Goal: Task Accomplishment & Management: Complete application form

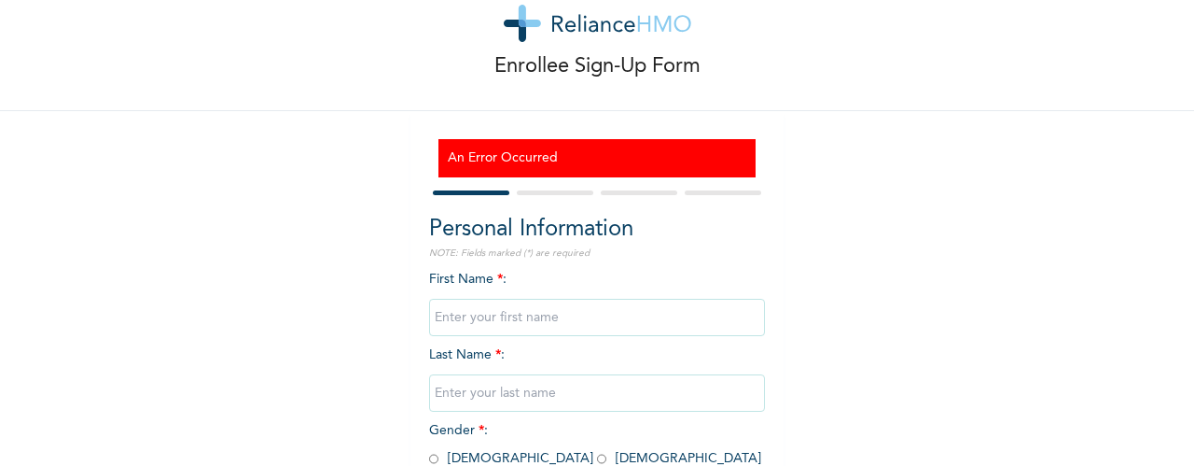
scroll to position [52, 0]
click at [601, 323] on input "text" at bounding box center [597, 316] width 336 height 37
type input "Olumide"
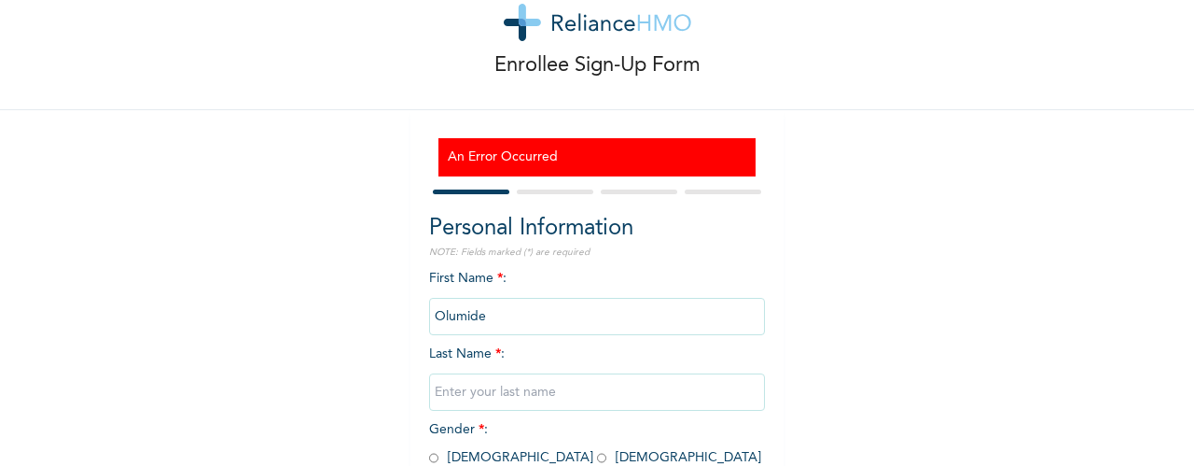
type input "Adejumo"
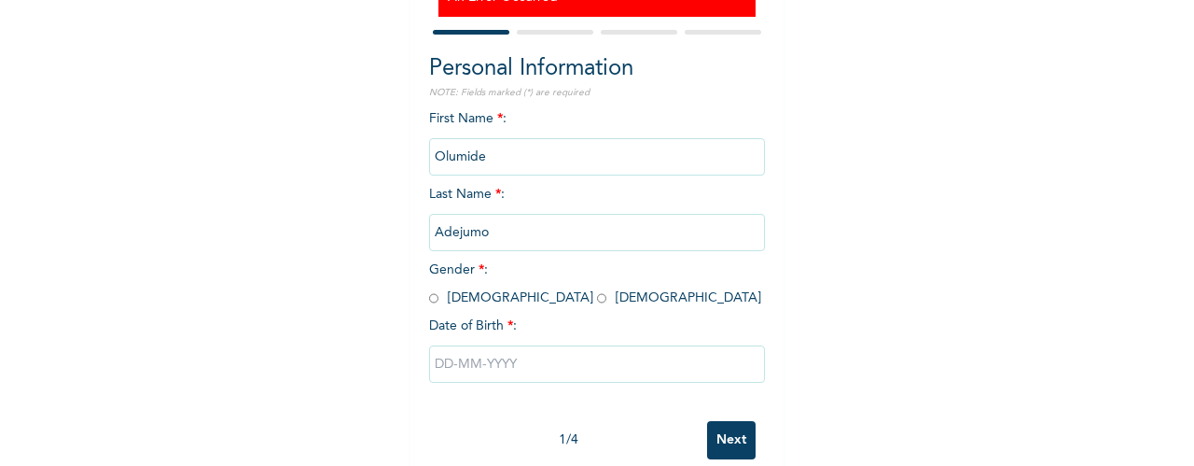
scroll to position [249, 0]
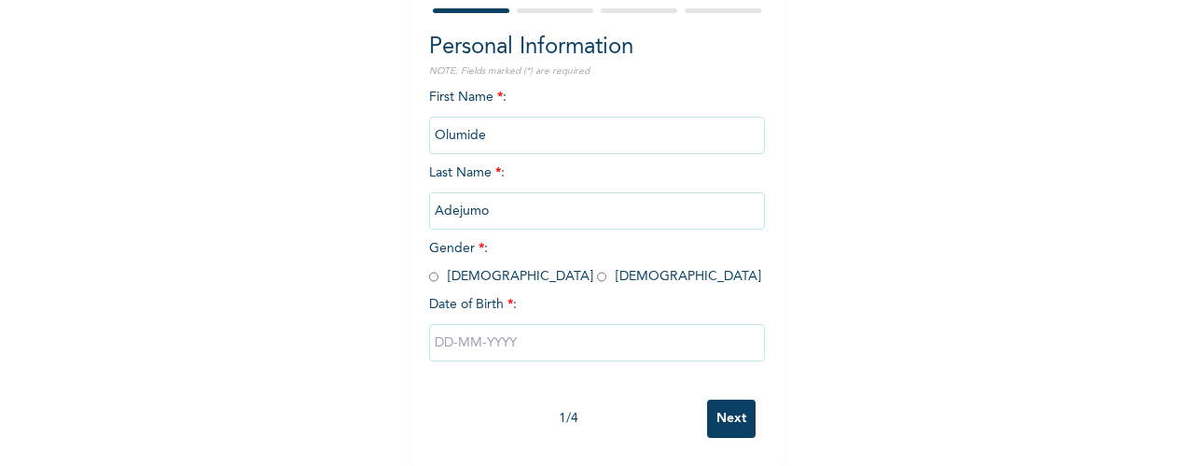
click at [431, 268] on input "radio" at bounding box center [433, 277] width 9 height 18
radio input "true"
click at [465, 324] on input "text" at bounding box center [597, 342] width 336 height 37
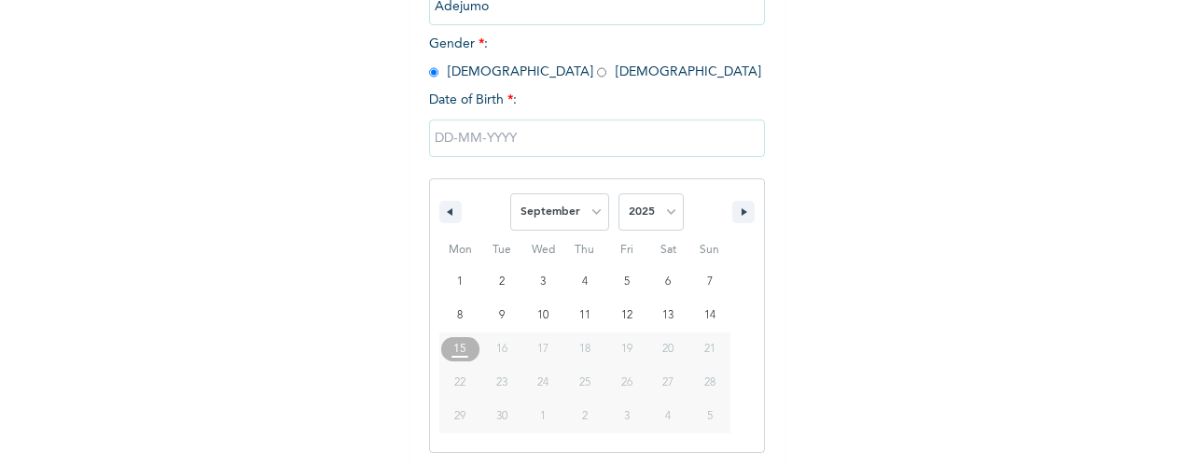
scroll to position [440, 0]
click at [443, 220] on button "button" at bounding box center [451, 209] width 22 height 22
select select "7"
click at [659, 212] on select "2025 2024 2023 2022 2021 2020 2019 2018 2017 2016 2015 2014 2013 2012 2011 2010…" at bounding box center [651, 208] width 65 height 37
select select "1987"
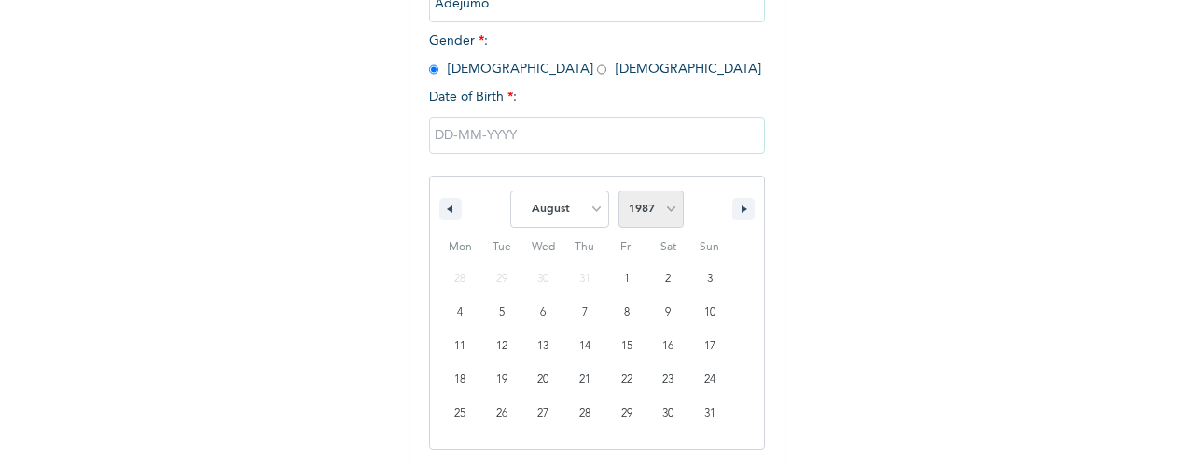
click at [619, 192] on select "2025 2024 2023 2022 2021 2020 2019 2018 2017 2016 2015 2014 2013 2012 2011 2010…" at bounding box center [651, 208] width 65 height 37
type input "[DATE]"
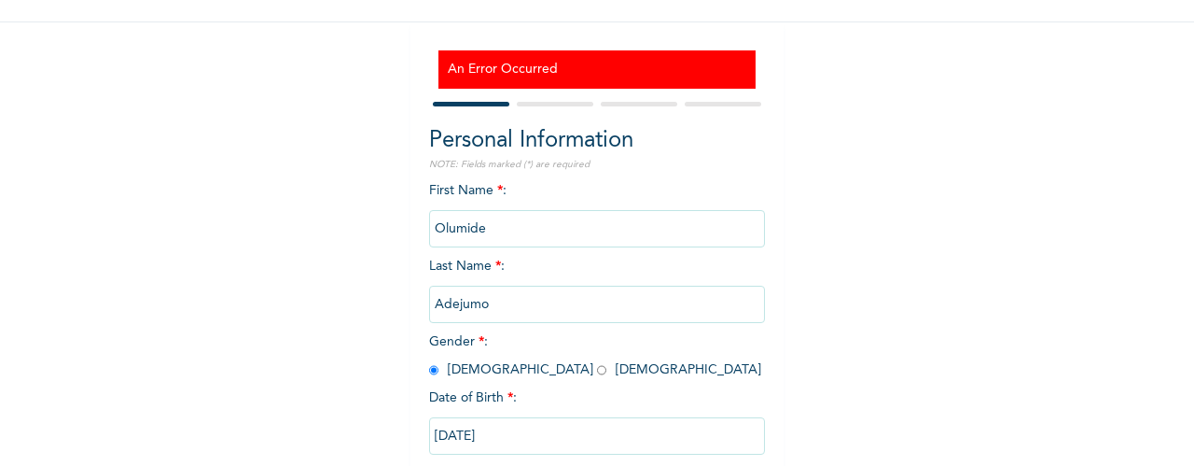
scroll to position [249, 0]
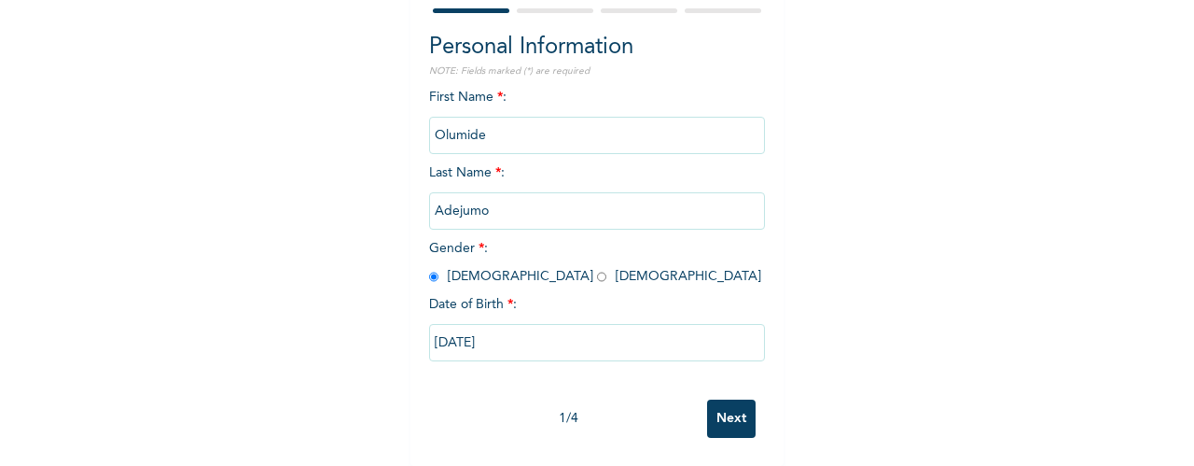
click at [720, 419] on input "Next" at bounding box center [731, 418] width 49 height 38
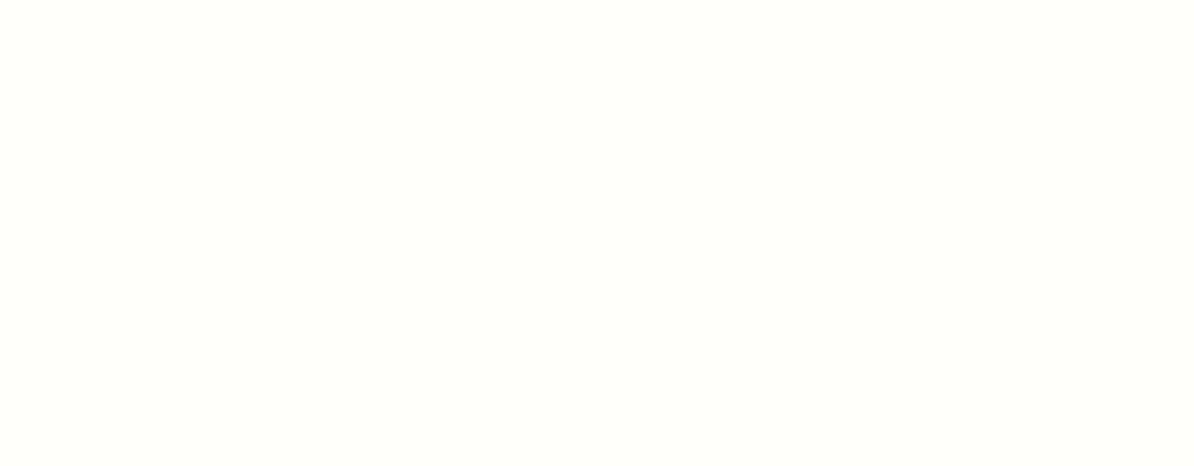
click at [715, 182] on div at bounding box center [597, 233] width 1194 height 466
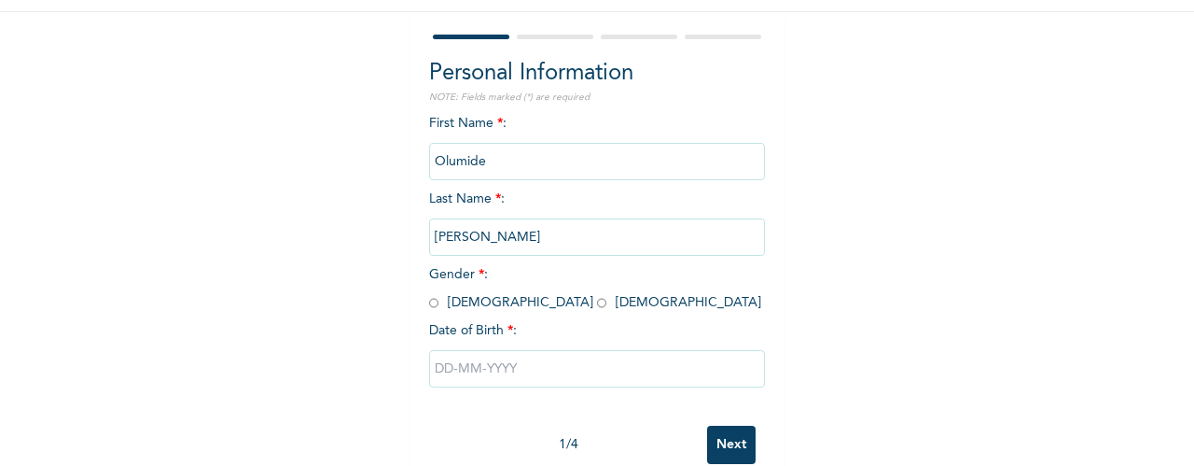
scroll to position [192, 0]
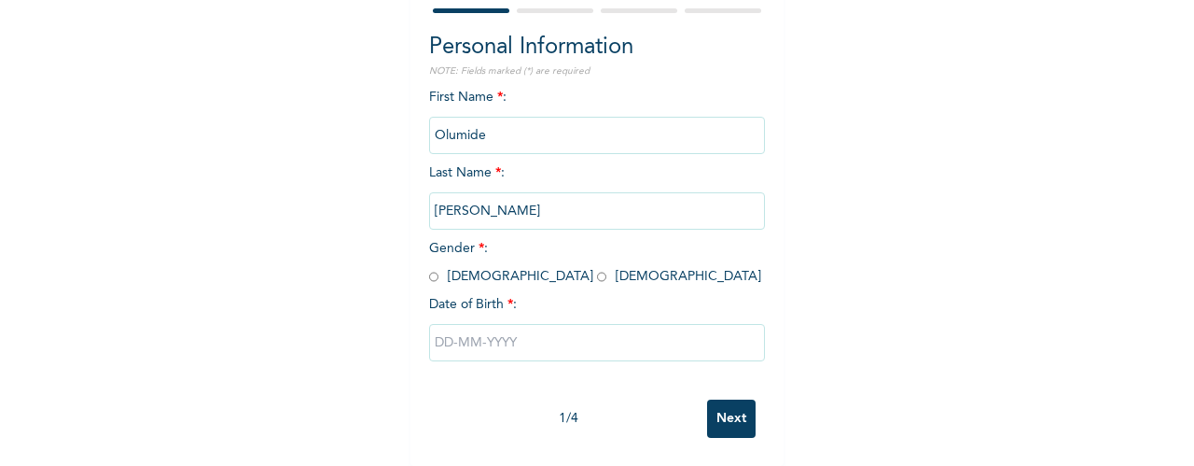
click at [429, 270] on input "radio" at bounding box center [433, 277] width 9 height 18
radio input "true"
click at [549, 202] on input "[PERSON_NAME]" at bounding box center [597, 210] width 336 height 37
click at [474, 192] on input "[PERSON_NAME]" at bounding box center [597, 210] width 336 height 37
click at [498, 198] on input "[PERSON_NAME]" at bounding box center [597, 210] width 336 height 37
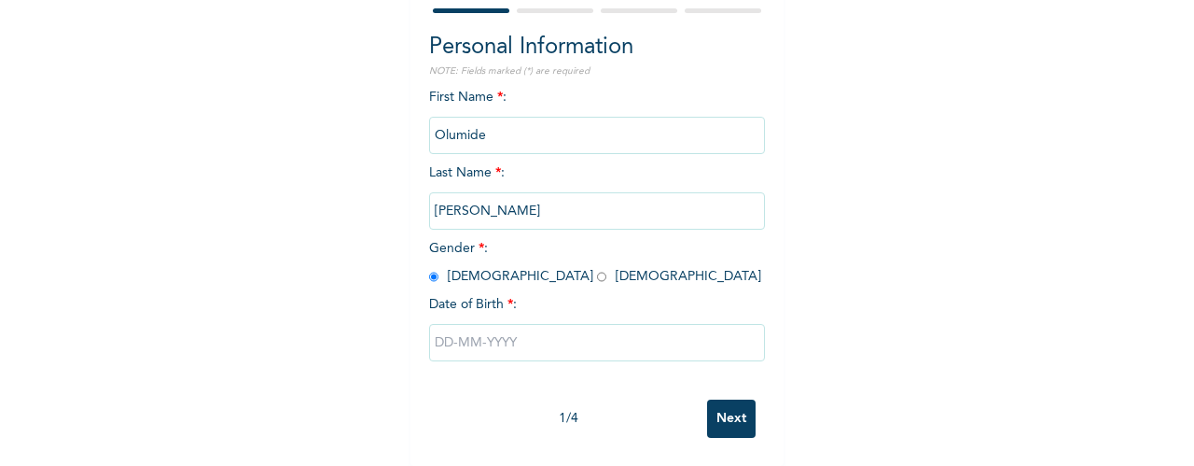
click at [498, 198] on input "[PERSON_NAME]" at bounding box center [597, 210] width 336 height 37
click at [511, 326] on input "text" at bounding box center [597, 342] width 336 height 37
select select "8"
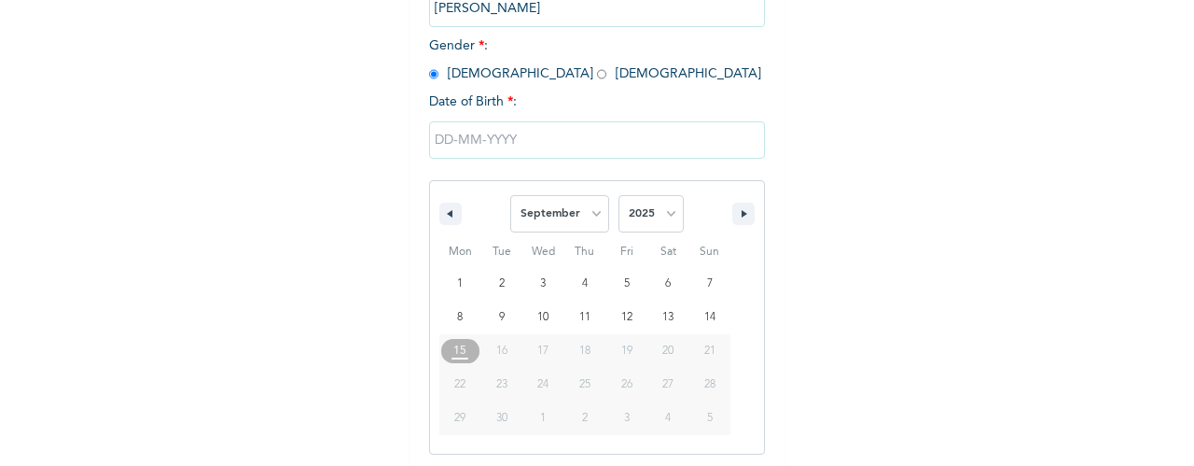
scroll to position [384, 0]
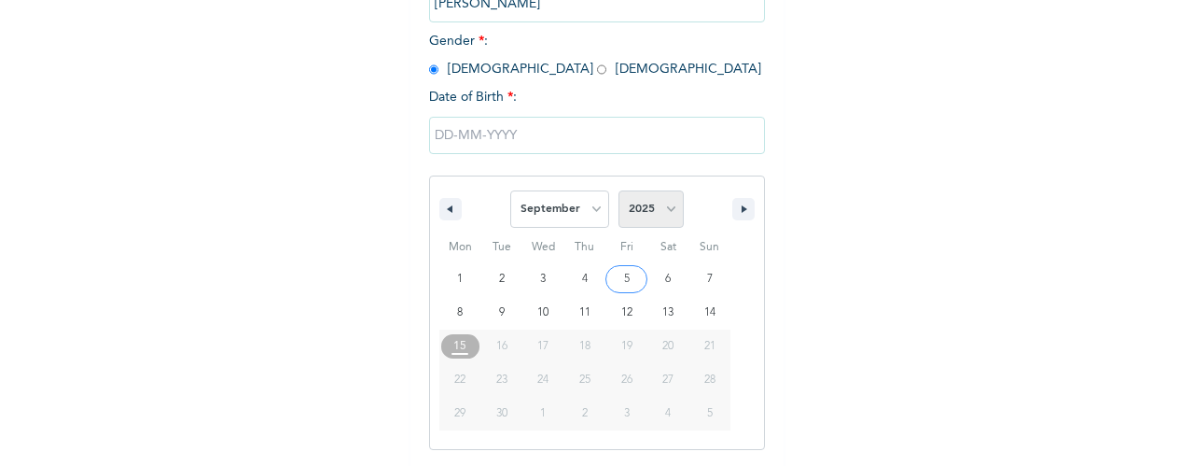
click at [664, 216] on select "2025 2024 2023 2022 2021 2020 2019 2018 2017 2016 2015 2014 2013 2012 2011 2010…" at bounding box center [651, 208] width 65 height 37
select select "1987"
click at [619, 192] on select "2025 2024 2023 2022 2021 2020 2019 2018 2017 2016 2015 2014 2013 2012 2011 2010…" at bounding box center [651, 208] width 65 height 37
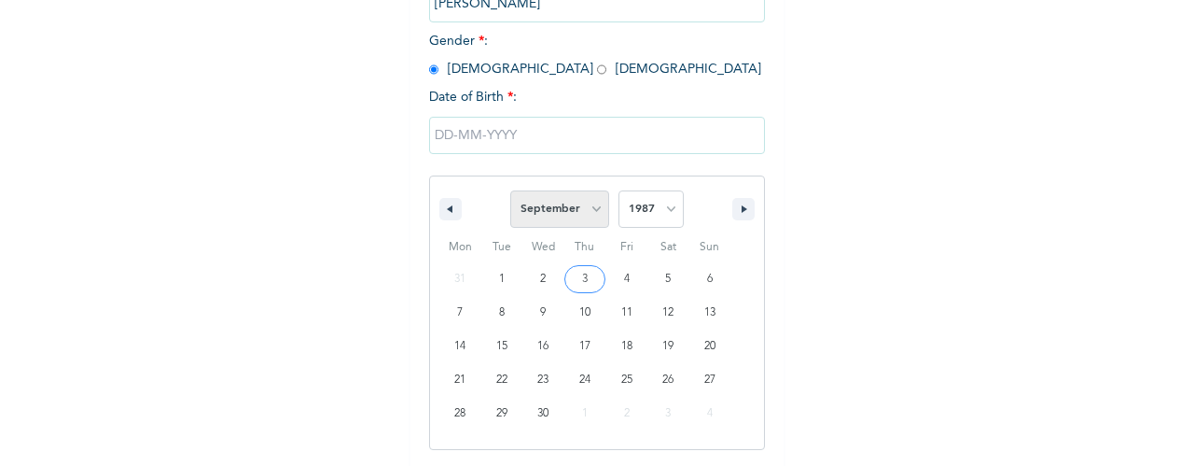
click at [589, 221] on select "January February March April May June July August September October November De…" at bounding box center [559, 208] width 99 height 37
select select "7"
click at [510, 192] on select "January February March April May June July August September October November De…" at bounding box center [559, 208] width 99 height 37
type input "[DATE]"
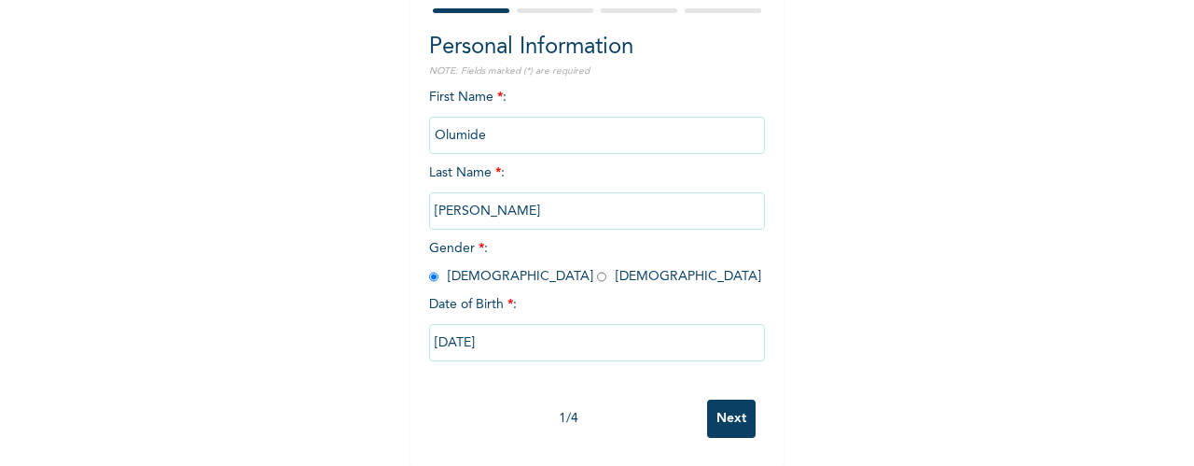
scroll to position [192, 0]
click at [723, 406] on input "Next" at bounding box center [731, 418] width 49 height 38
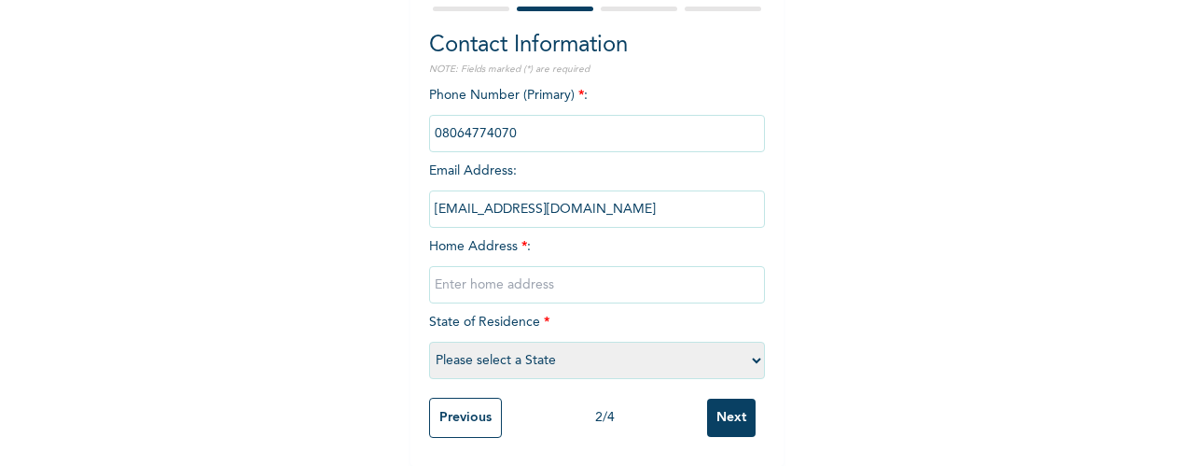
scroll to position [194, 0]
click at [469, 266] on input "text" at bounding box center [597, 284] width 336 height 37
type input "5, [PERSON_NAME], off [PERSON_NAME][GEOGRAPHIC_DATA], [GEOGRAPHIC_DATA], [GEOGR…"
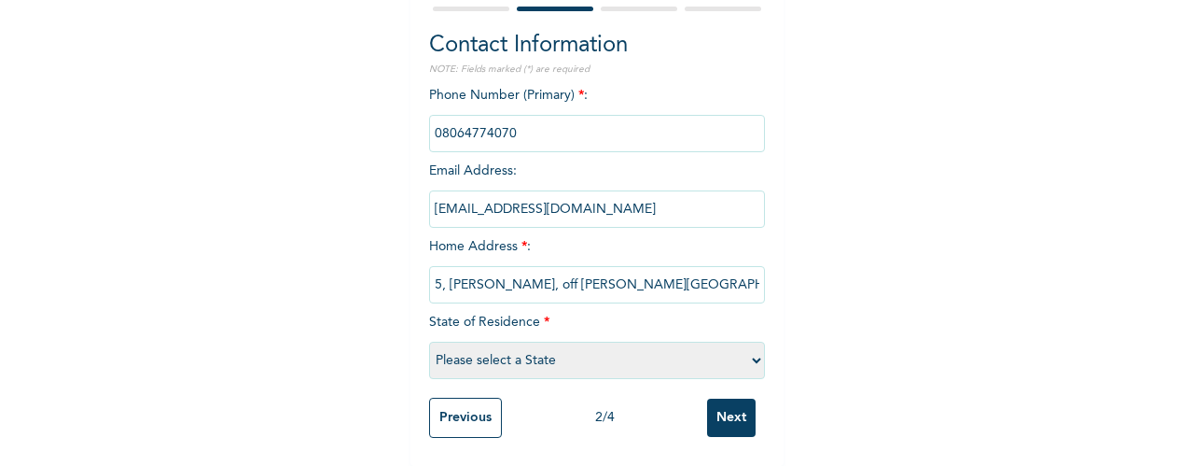
click at [747, 346] on select "Please select a State [PERSON_NAME] (FCT) [PERSON_NAME] Ibom [GEOGRAPHIC_DATA] …" at bounding box center [597, 360] width 336 height 37
select select "28"
click at [429, 342] on select "Please select a State [PERSON_NAME] (FCT) [PERSON_NAME] Ibom [GEOGRAPHIC_DATA] …" at bounding box center [597, 360] width 336 height 37
click at [717, 412] on input "Next" at bounding box center [731, 417] width 49 height 38
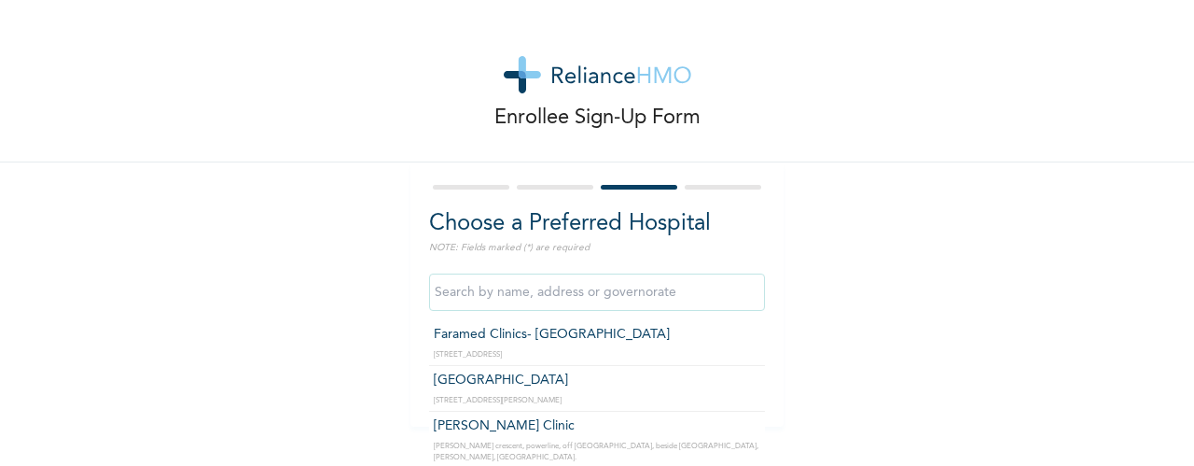
click at [564, 293] on input "text" at bounding box center [597, 291] width 336 height 37
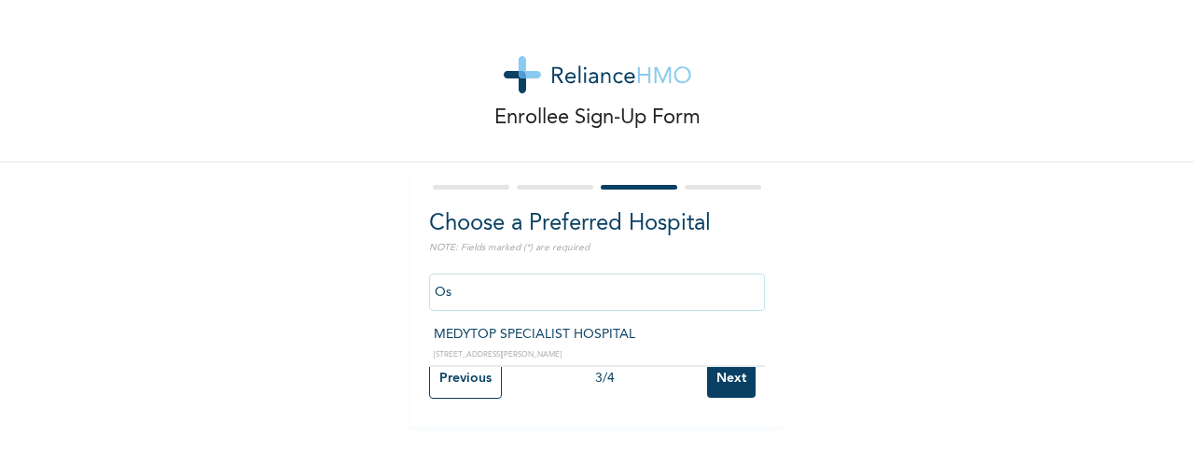
type input "O"
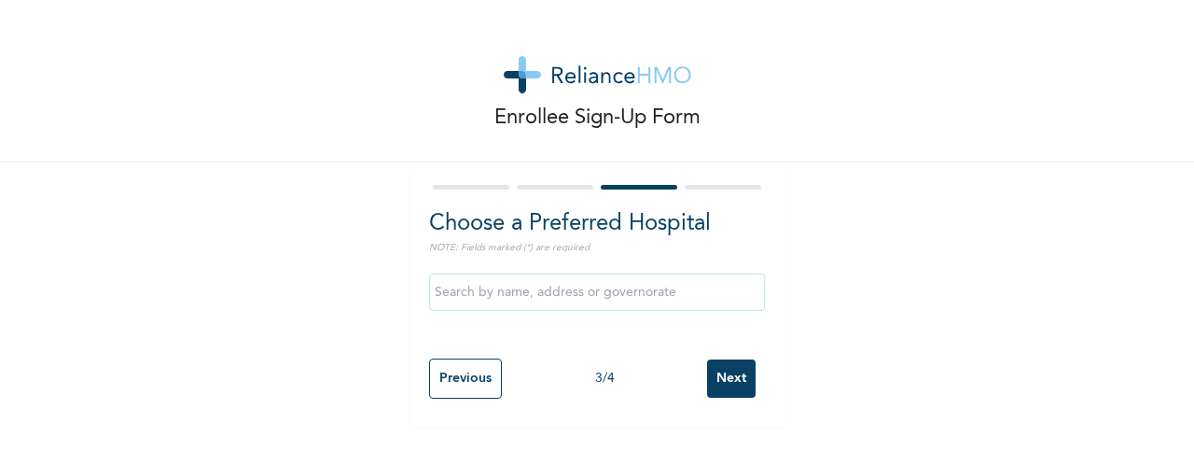
click at [222, 345] on div "Enrollee Sign-Up Form Choose a Preferred Hospital NOTE: Fields marked (*) are r…" at bounding box center [597, 213] width 1194 height 426
click at [478, 382] on input "Previous" at bounding box center [465, 378] width 73 height 40
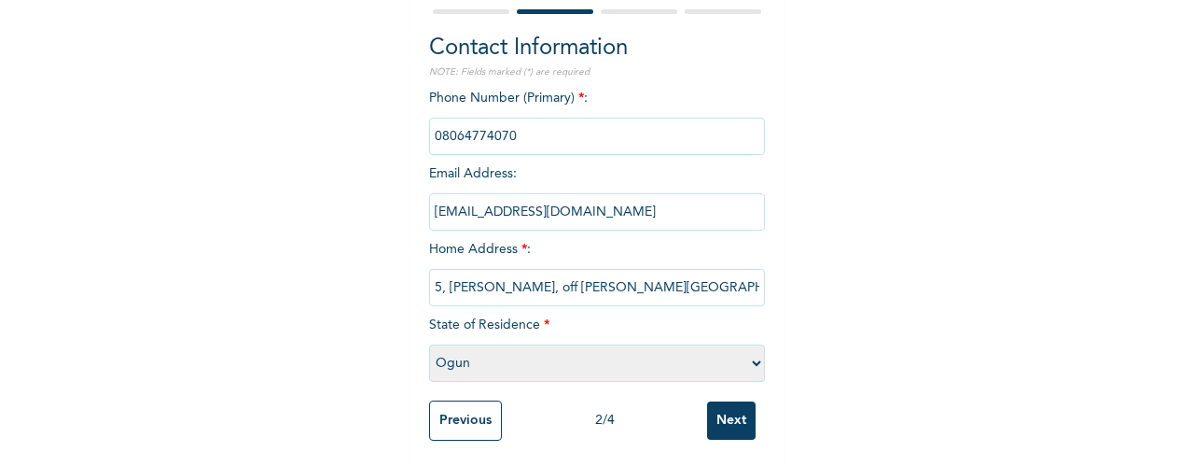
scroll to position [194, 0]
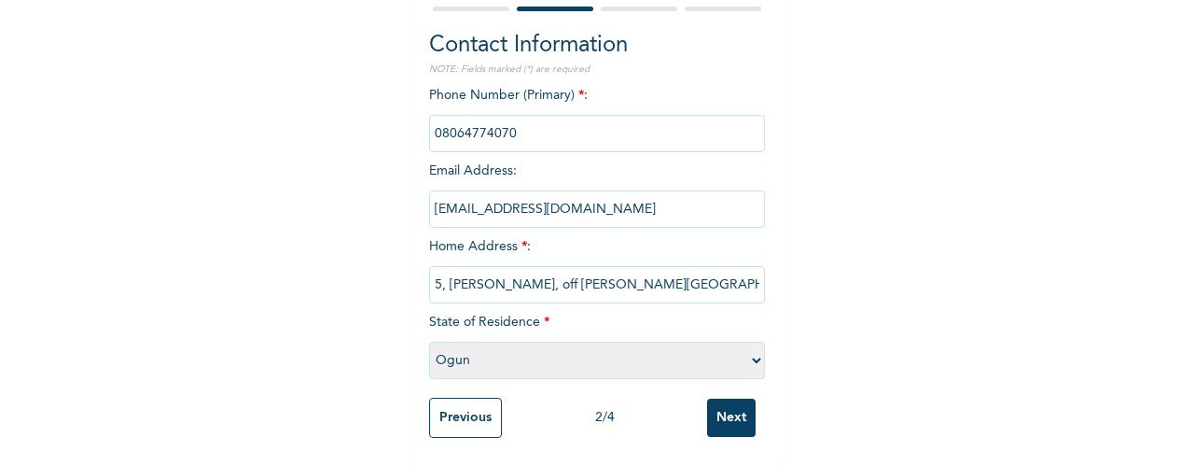
click at [750, 342] on select "Please select a State [PERSON_NAME] (FCT) [PERSON_NAME] Ibom [GEOGRAPHIC_DATA] …" at bounding box center [597, 360] width 336 height 37
select select "25"
click at [429, 342] on select "Please select a State [PERSON_NAME] (FCT) [PERSON_NAME] Ibom [GEOGRAPHIC_DATA] …" at bounding box center [597, 360] width 336 height 37
click at [722, 416] on input "Next" at bounding box center [731, 417] width 49 height 38
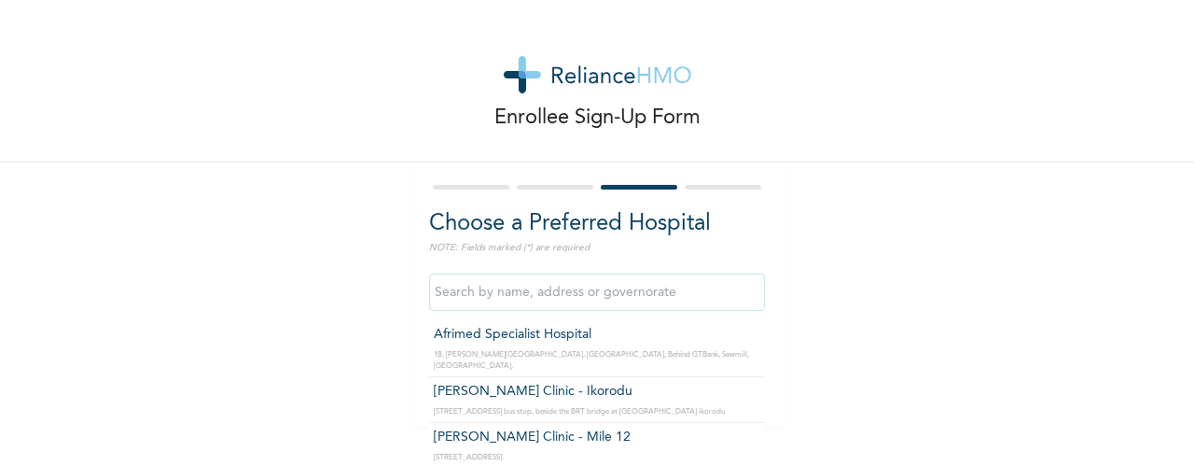
click at [547, 292] on input "text" at bounding box center [597, 291] width 336 height 37
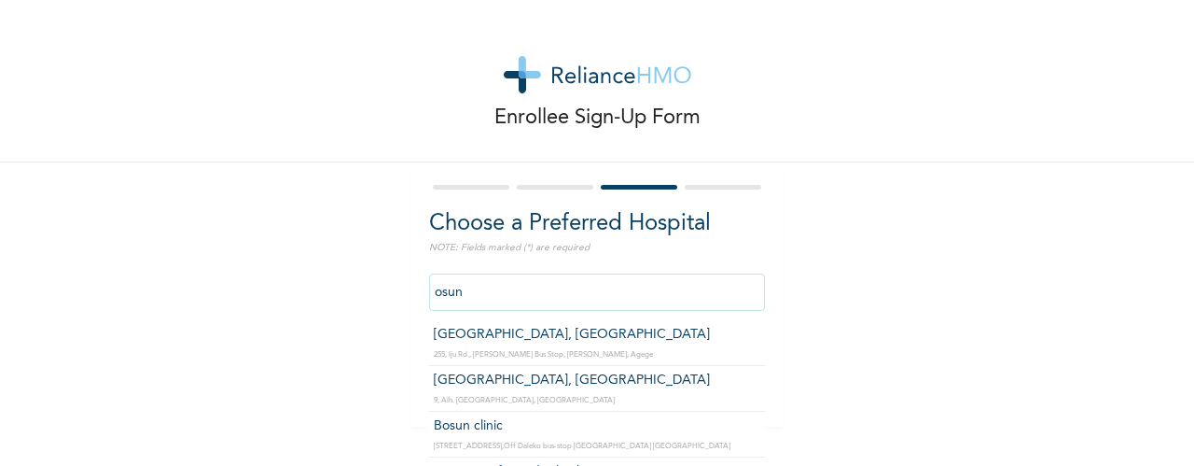
type input "[GEOGRAPHIC_DATA], [GEOGRAPHIC_DATA]"
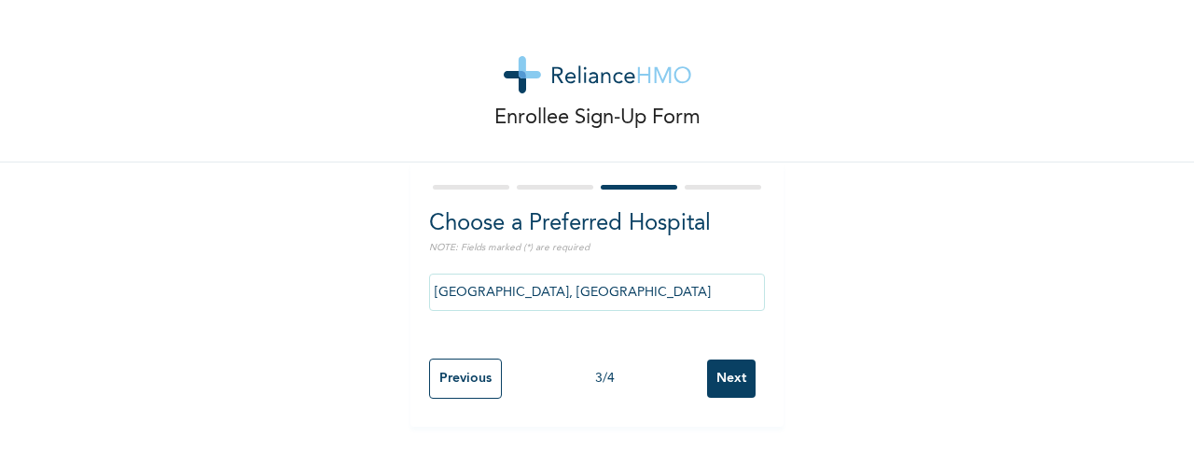
click at [730, 376] on input "Next" at bounding box center [731, 378] width 49 height 38
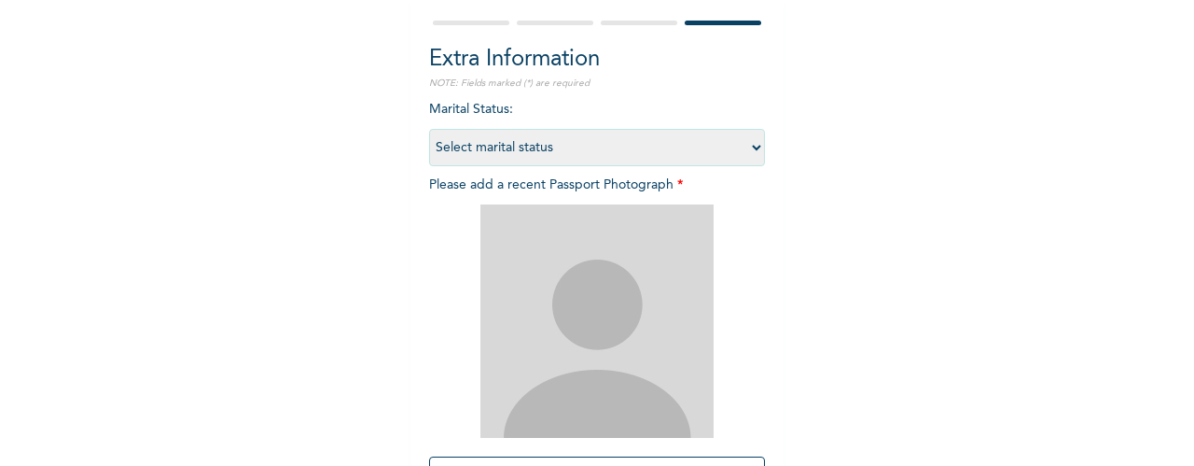
scroll to position [172, 0]
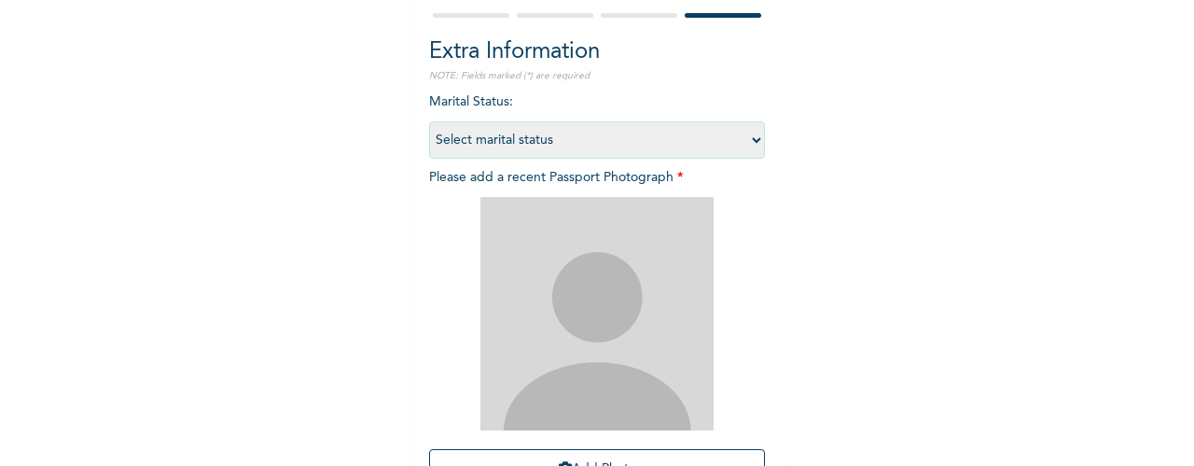
click at [748, 138] on select "Select marital status [DEMOGRAPHIC_DATA] Married [DEMOGRAPHIC_DATA] Widow/[DEMO…" at bounding box center [597, 139] width 336 height 37
select select "2"
click at [429, 121] on select "Select marital status [DEMOGRAPHIC_DATA] Married [DEMOGRAPHIC_DATA] Widow/[DEMO…" at bounding box center [597, 139] width 336 height 37
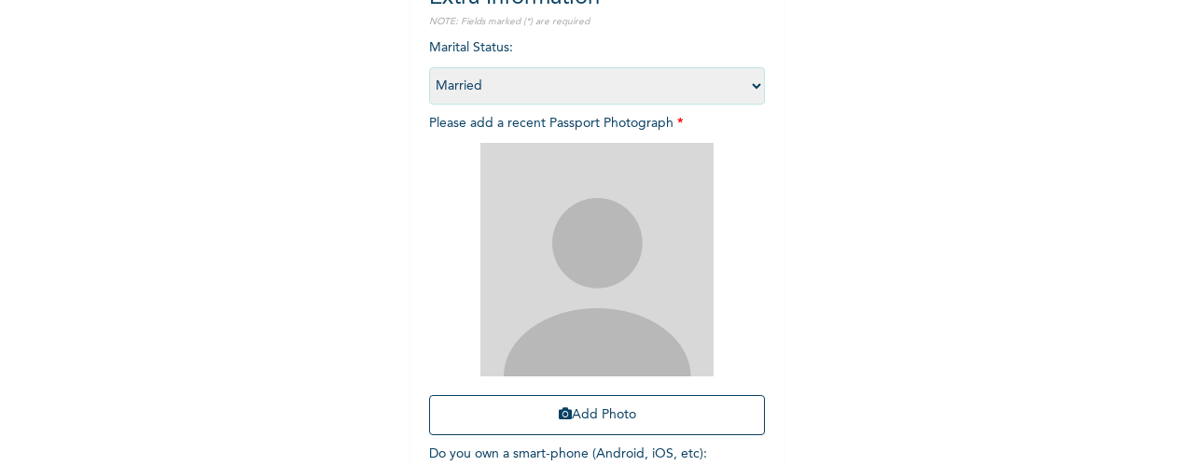
scroll to position [220, 0]
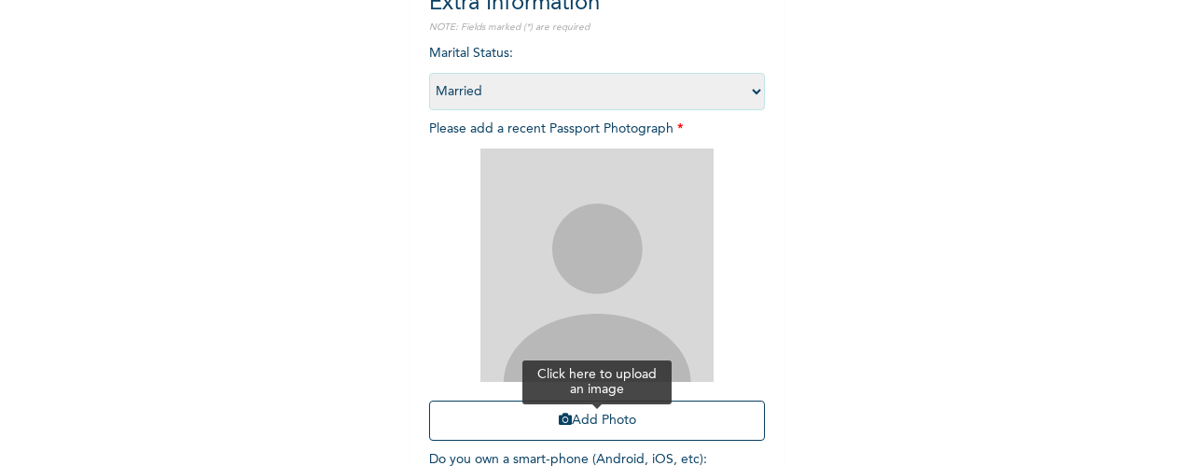
click at [625, 421] on button "Add Photo" at bounding box center [597, 420] width 336 height 40
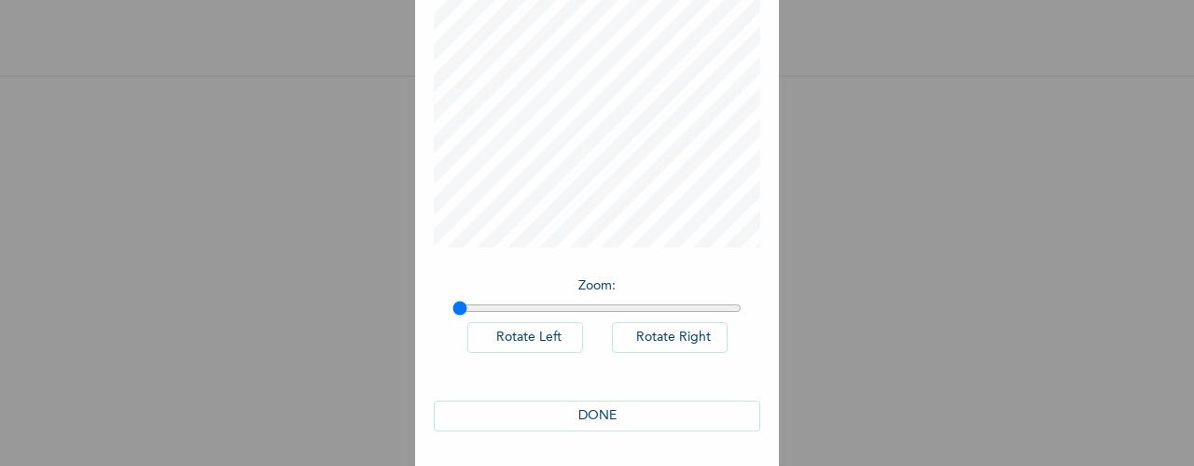
scroll to position [185, 0]
click at [616, 410] on button "DONE" at bounding box center [597, 414] width 327 height 31
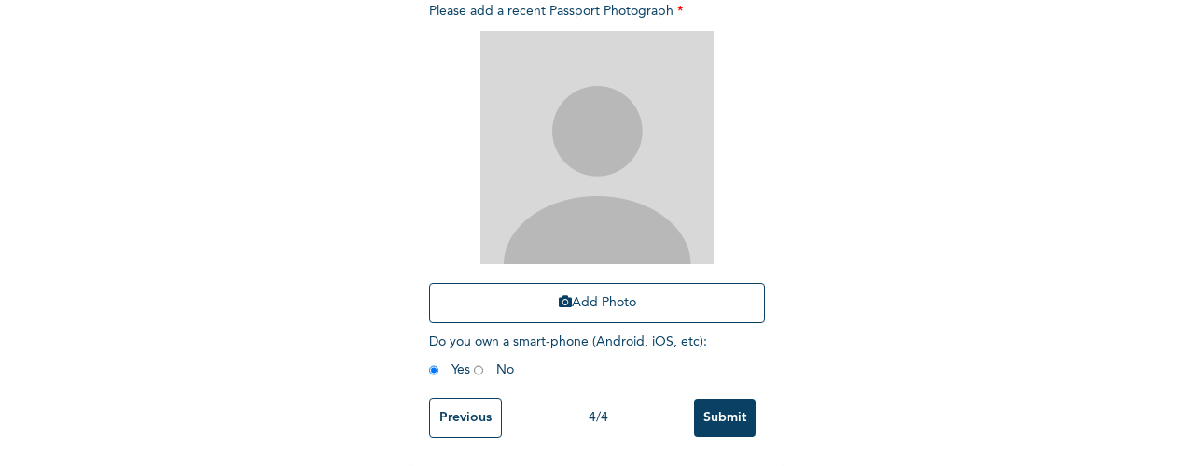
scroll to position [411, 0]
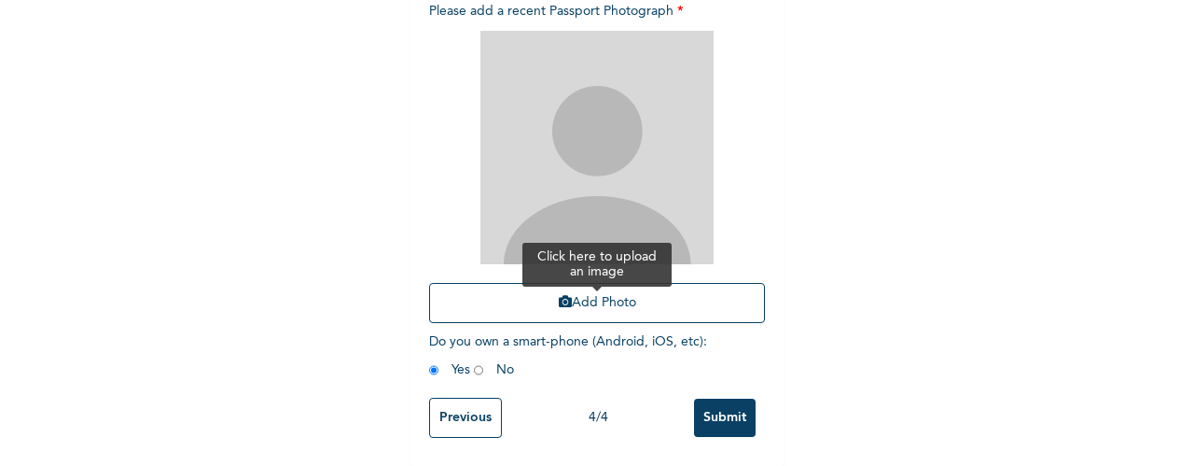
click at [635, 294] on button "Add Photo" at bounding box center [597, 303] width 336 height 40
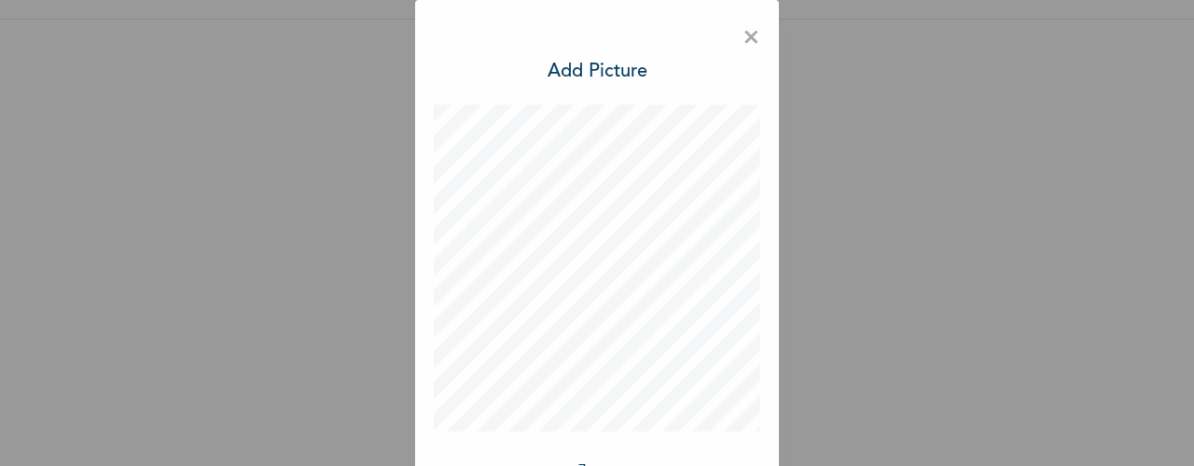
scroll to position [185, 0]
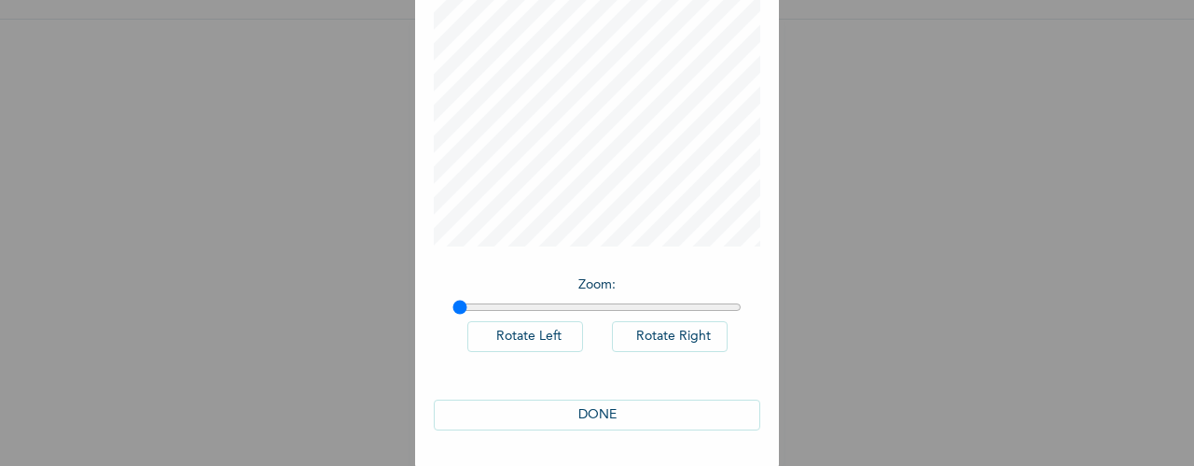
click at [613, 413] on button "DONE" at bounding box center [597, 414] width 327 height 31
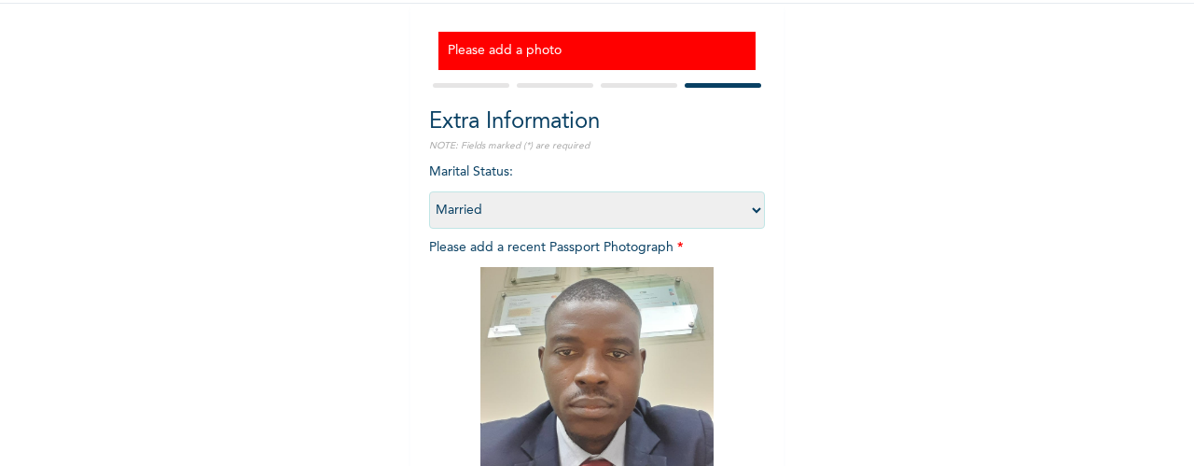
scroll to position [410, 0]
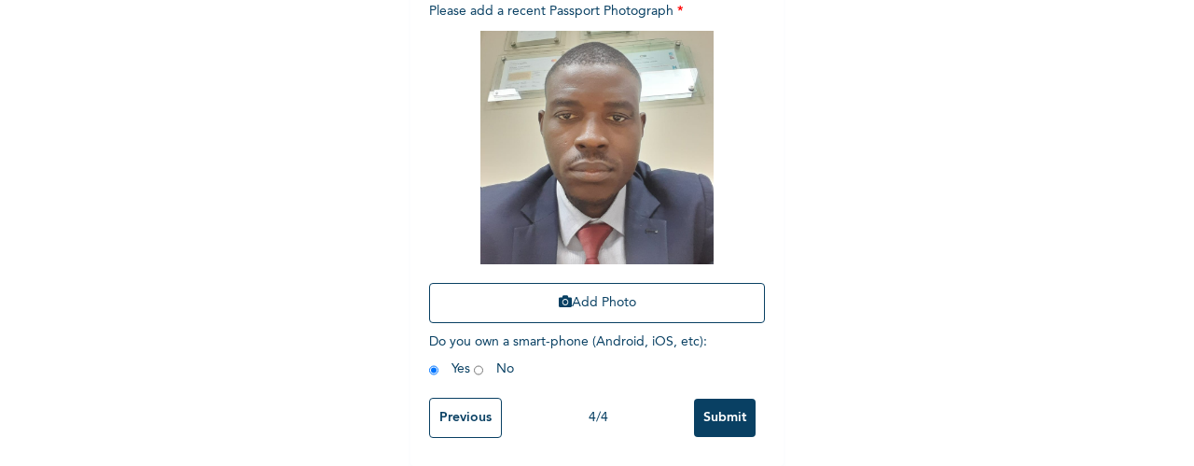
click at [705, 398] on input "Submit" at bounding box center [725, 417] width 62 height 38
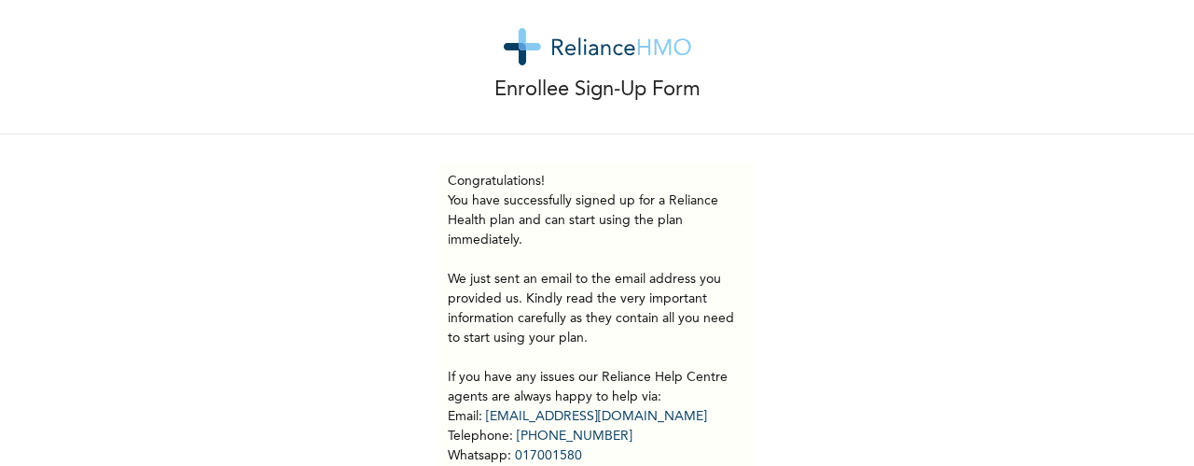
scroll to position [0, 0]
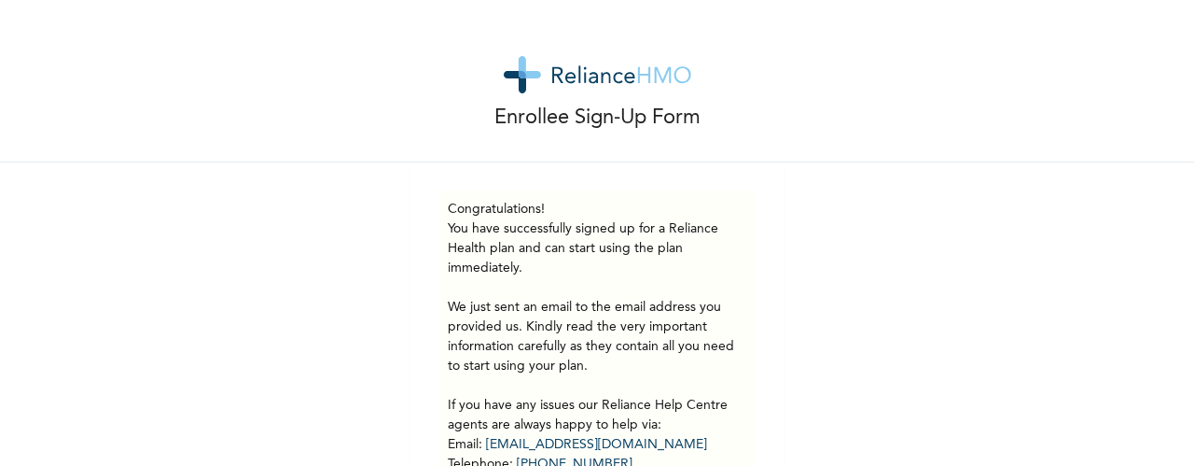
click at [552, 219] on p "You have successfully signed up for a Reliance Health plan and can start using …" at bounding box center [597, 385] width 299 height 333
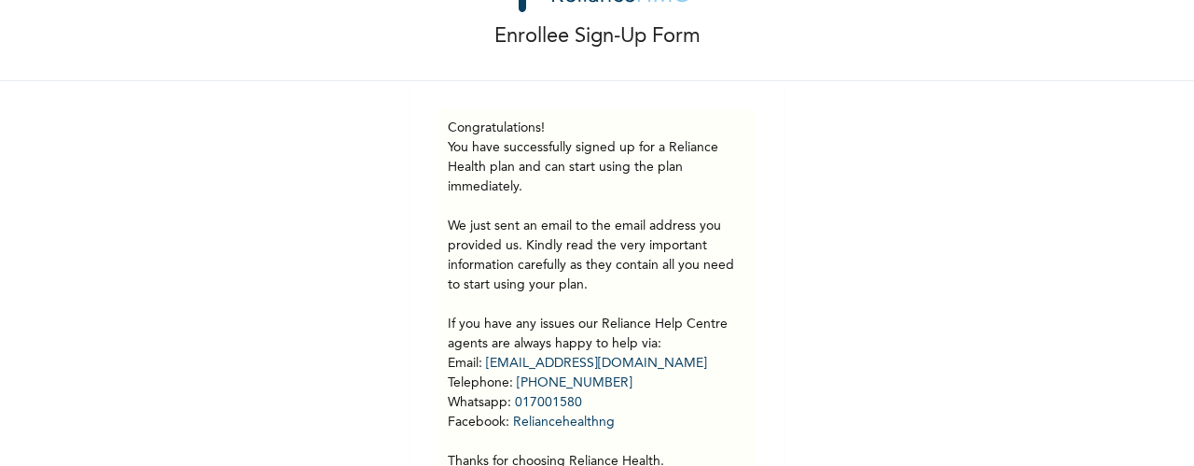
scroll to position [84, 0]
